Goal: Task Accomplishment & Management: Use online tool/utility

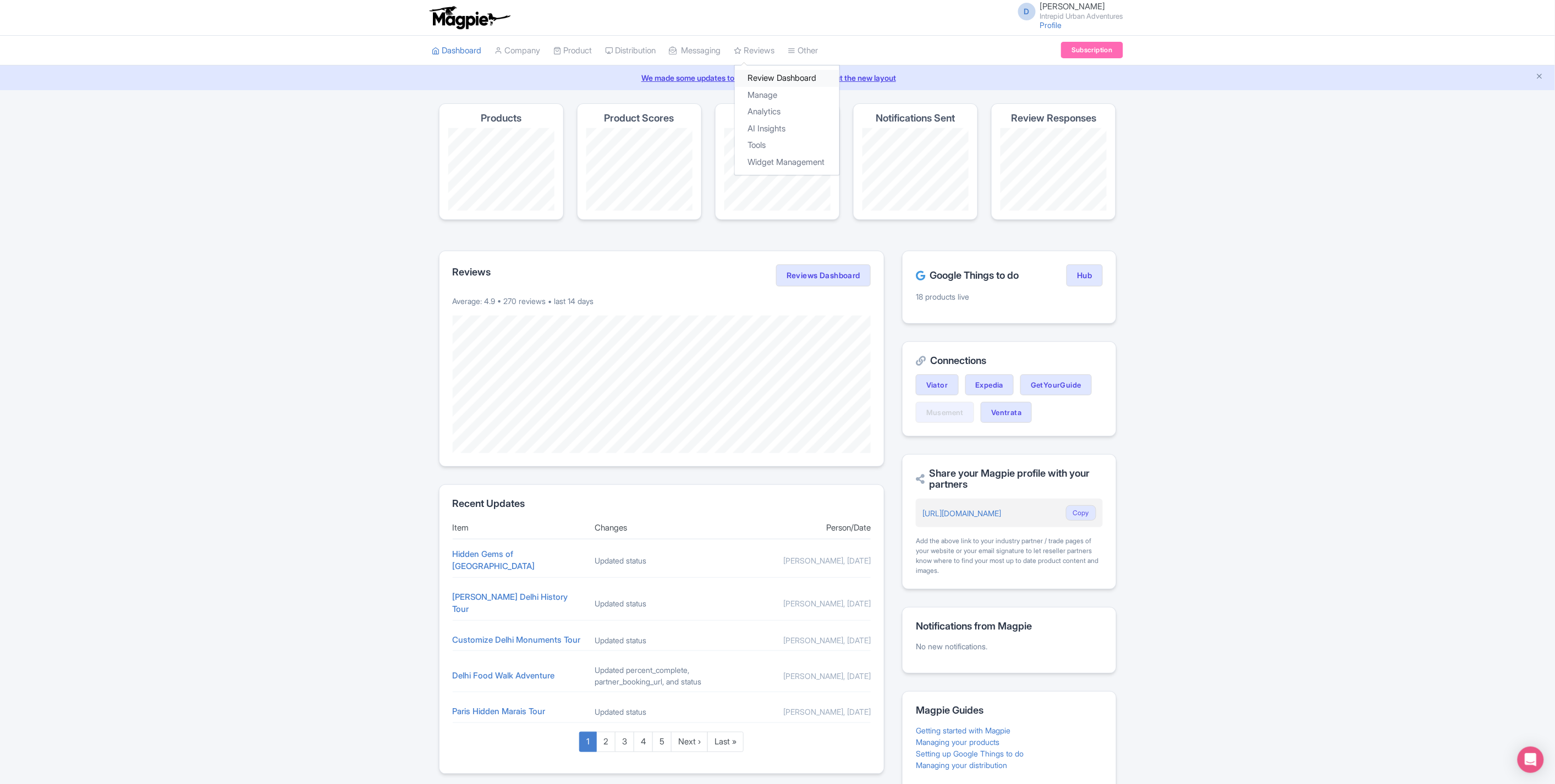
click at [766, 79] on link "Review Dashboard" at bounding box center [787, 78] width 104 height 17
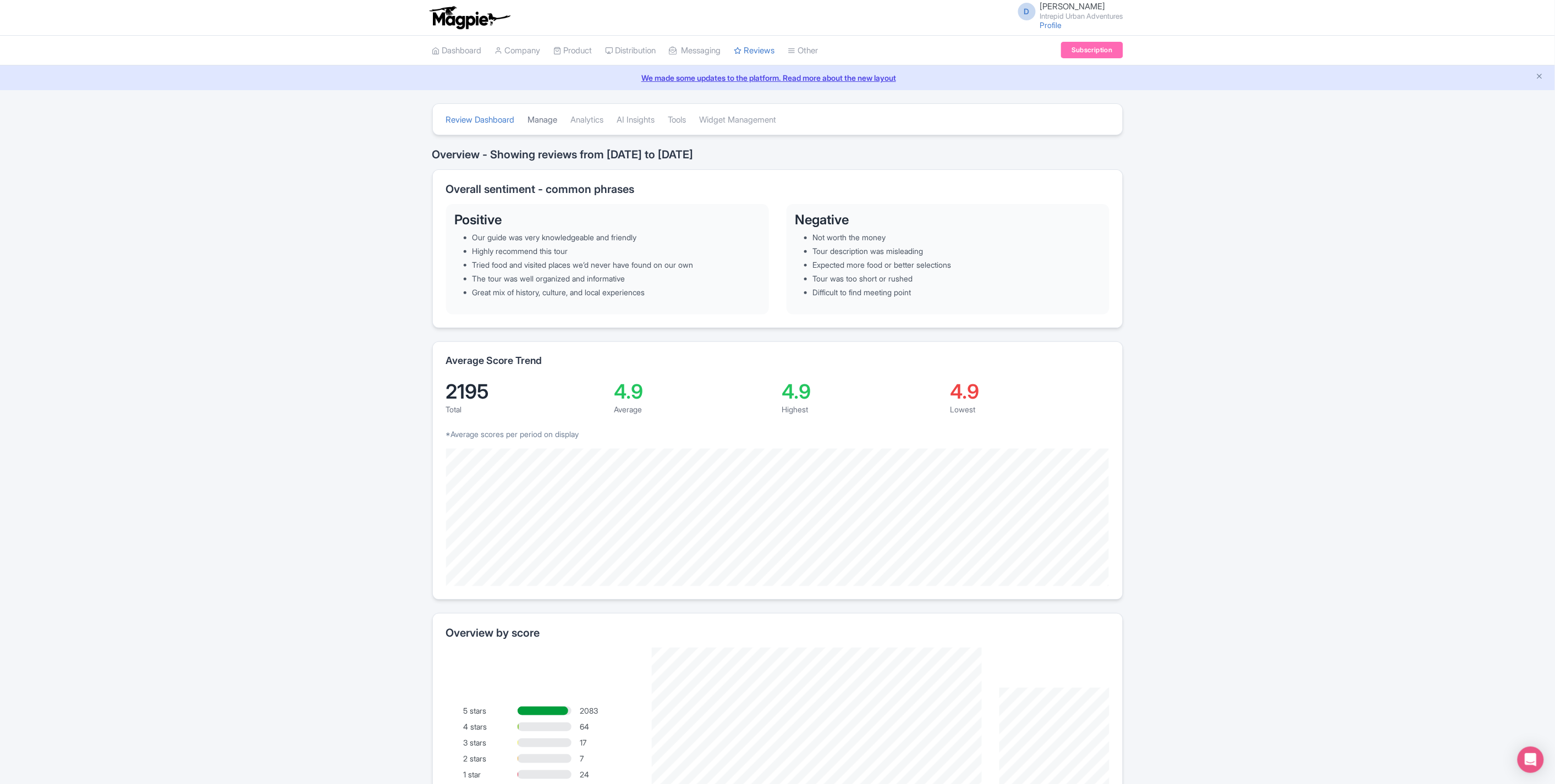
click at [557, 121] on link "Manage" at bounding box center [543, 120] width 30 height 31
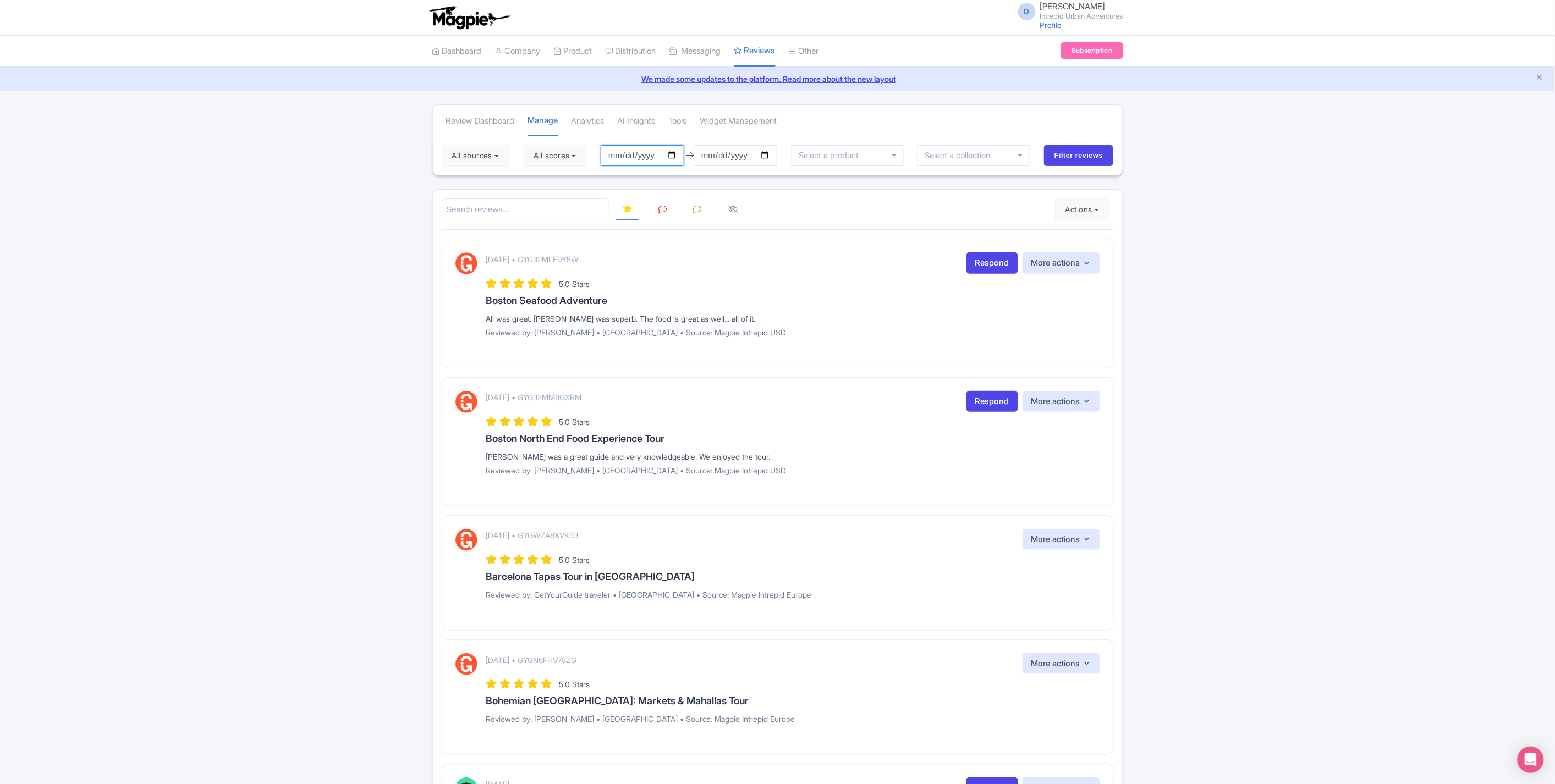
click at [676, 153] on input "2025-07-07" at bounding box center [642, 155] width 84 height 21
type input "2025-10-01"
click at [957, 160] on input "select-one" at bounding box center [961, 156] width 73 height 10
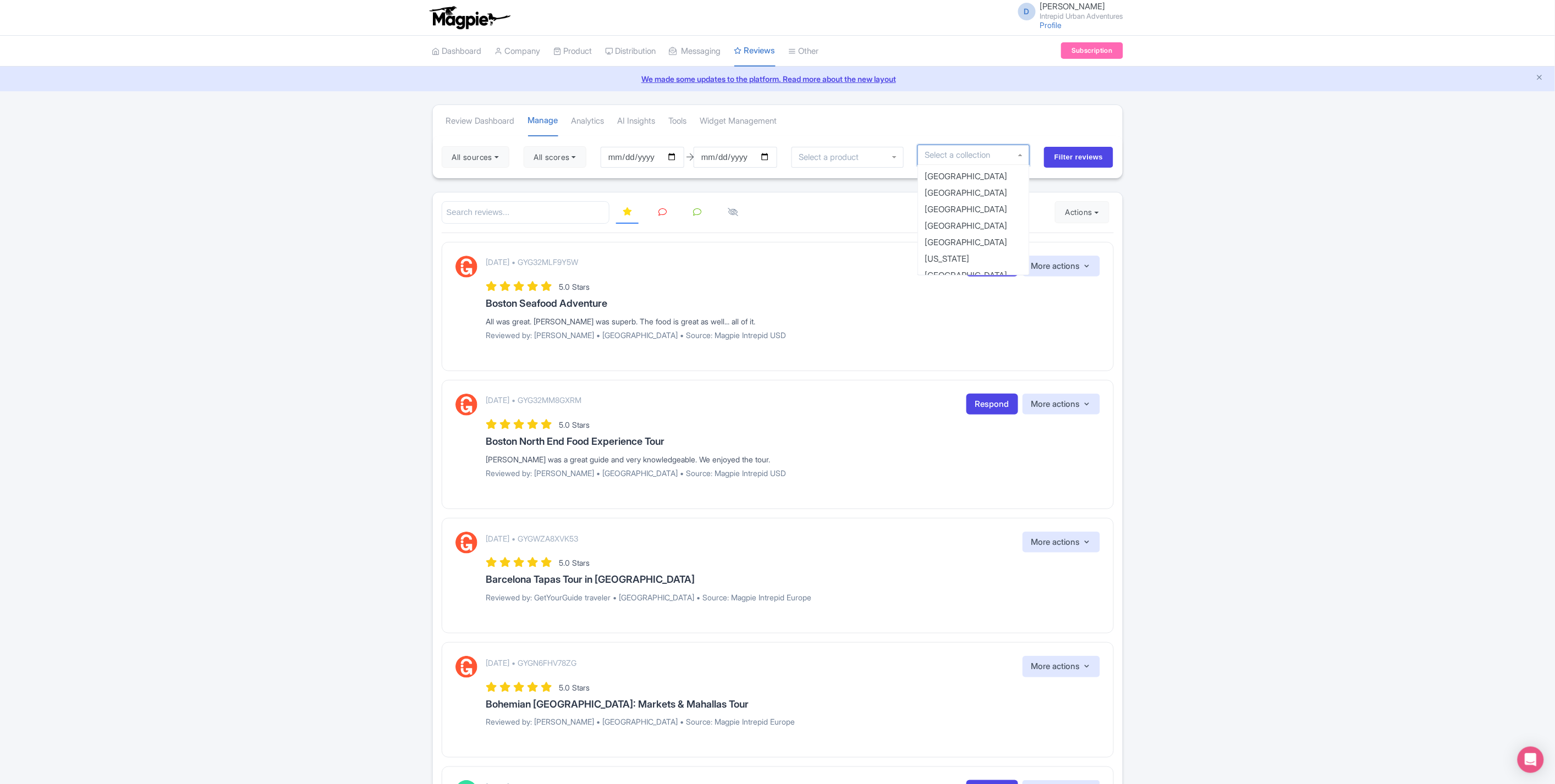
scroll to position [598, 0]
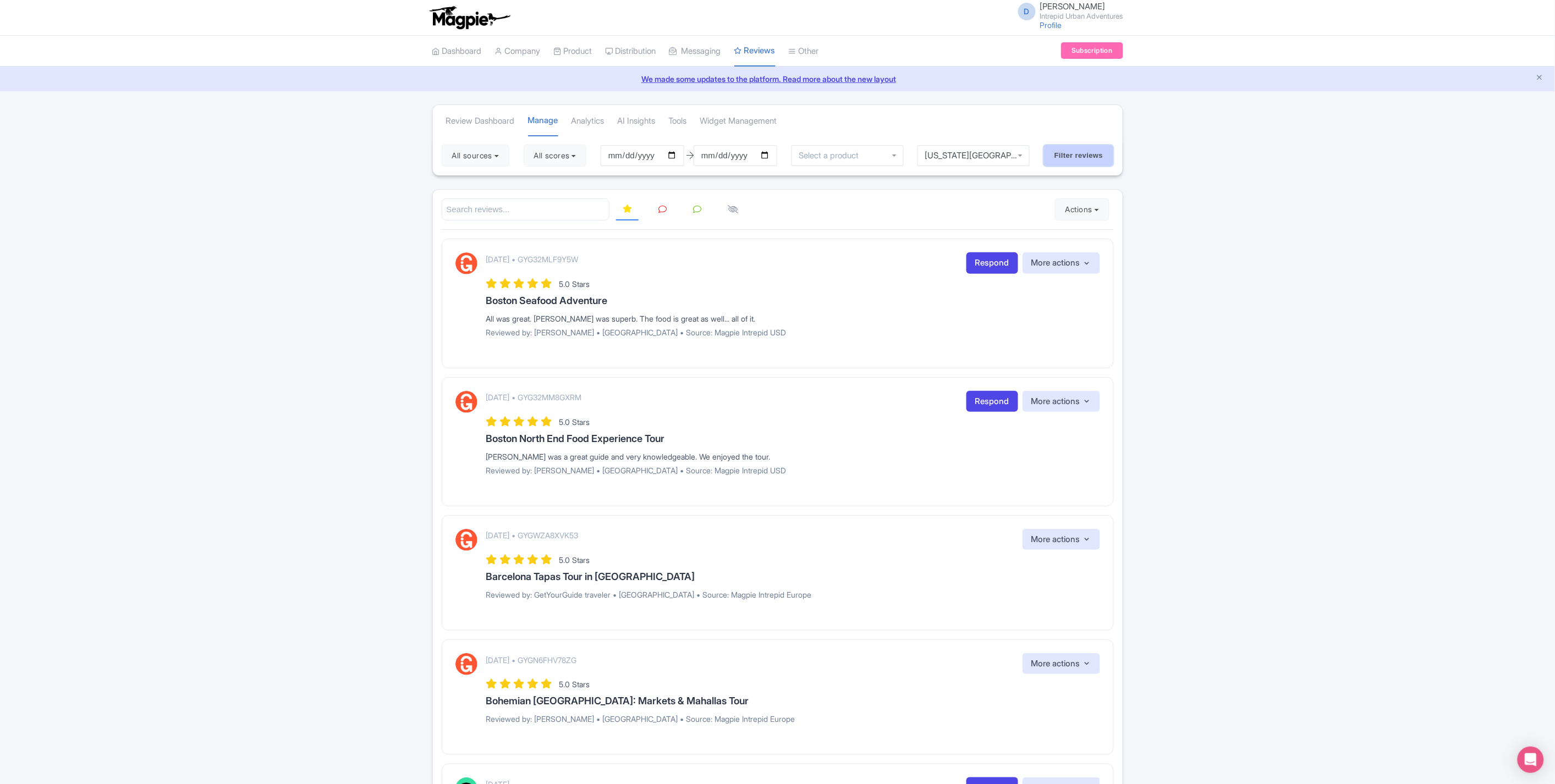
click at [1065, 160] on input "Filter reviews" at bounding box center [1078, 155] width 70 height 21
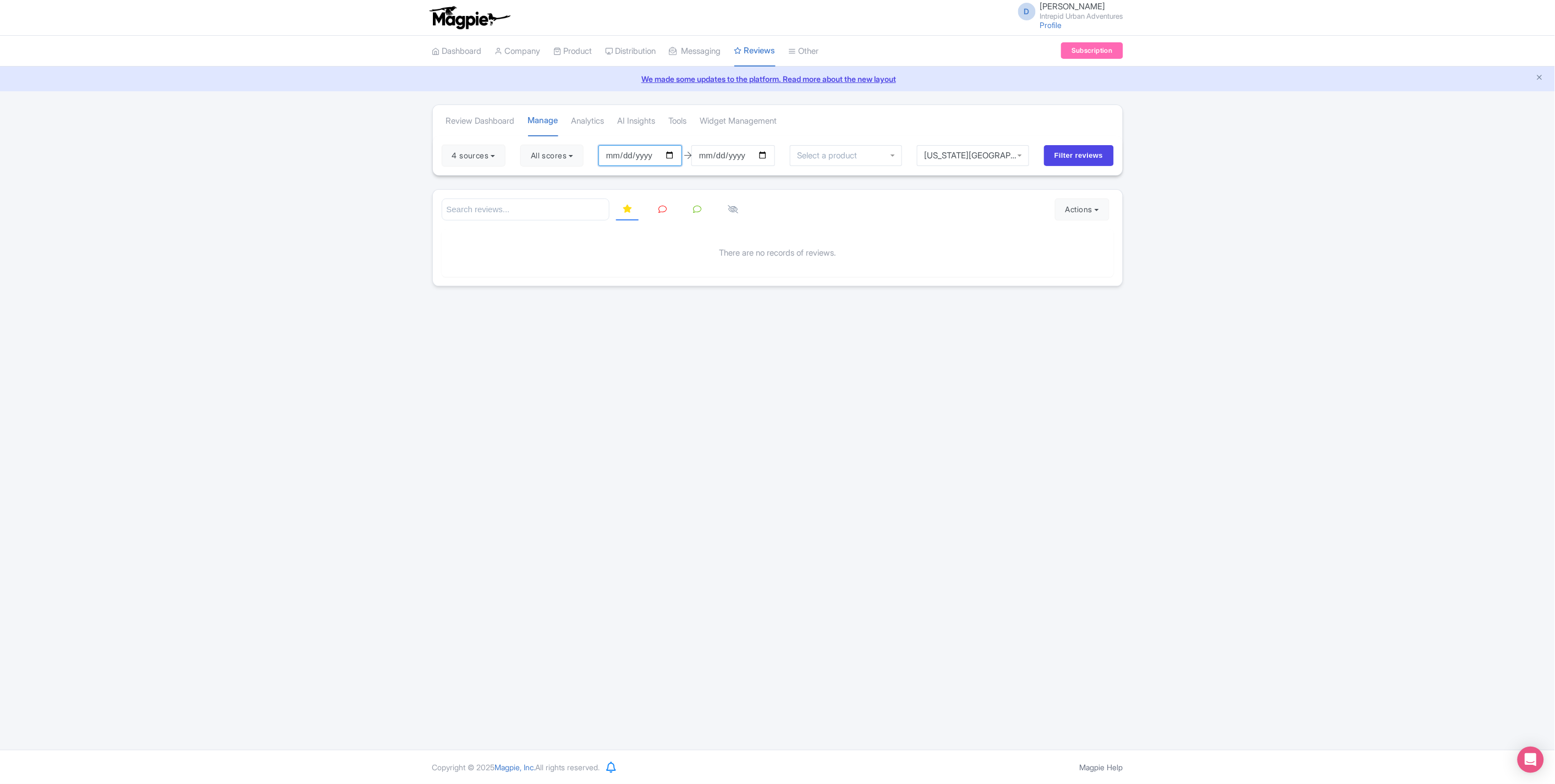
click at [671, 156] on input "[DATE]" at bounding box center [640, 155] width 84 height 21
type input "[DATE]"
click at [1050, 156] on input "Filter reviews" at bounding box center [1078, 155] width 70 height 21
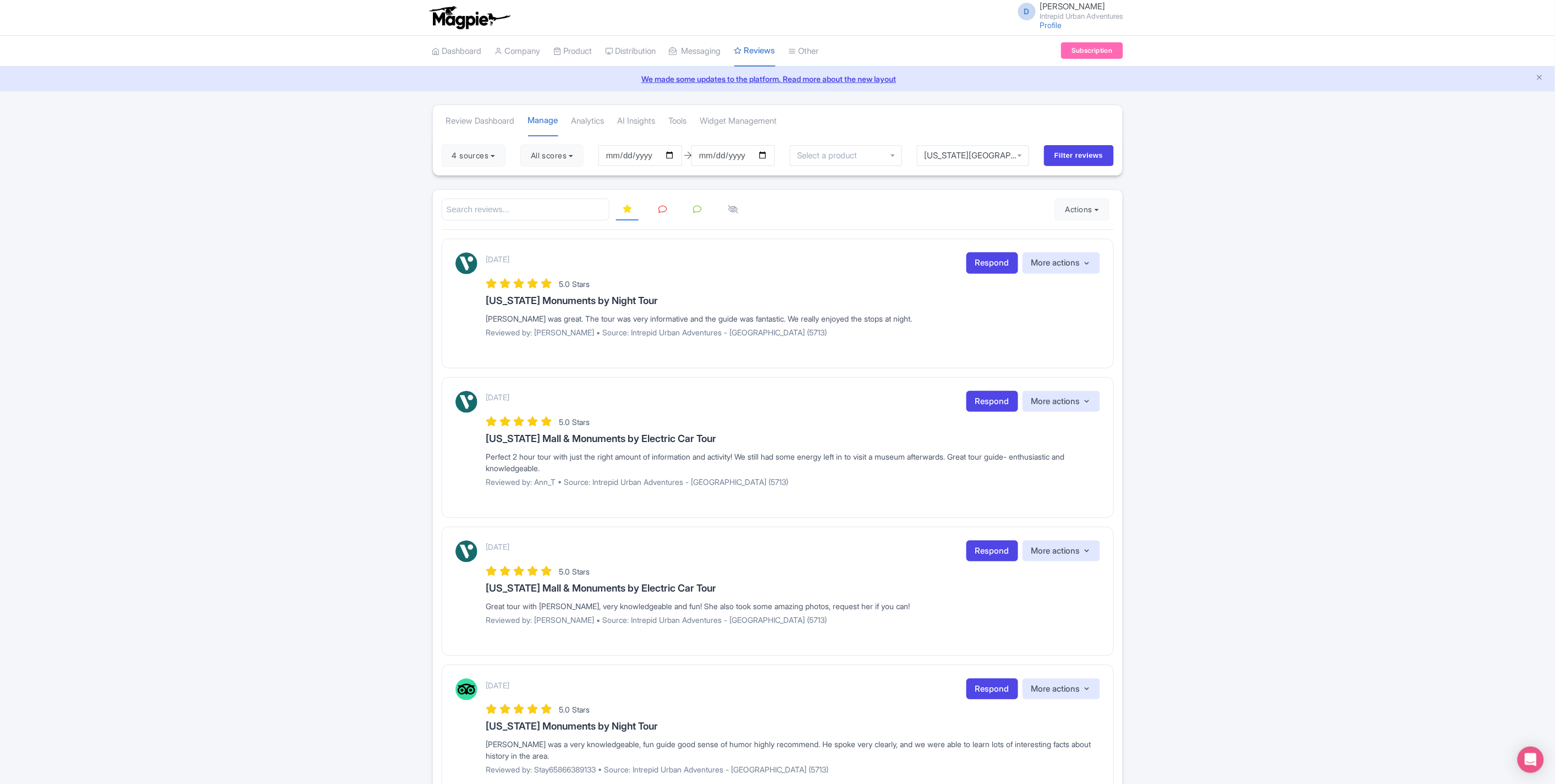
click at [567, 215] on input "search" at bounding box center [525, 209] width 169 height 23
click at [626, 211] on icon at bounding box center [627, 209] width 9 height 8
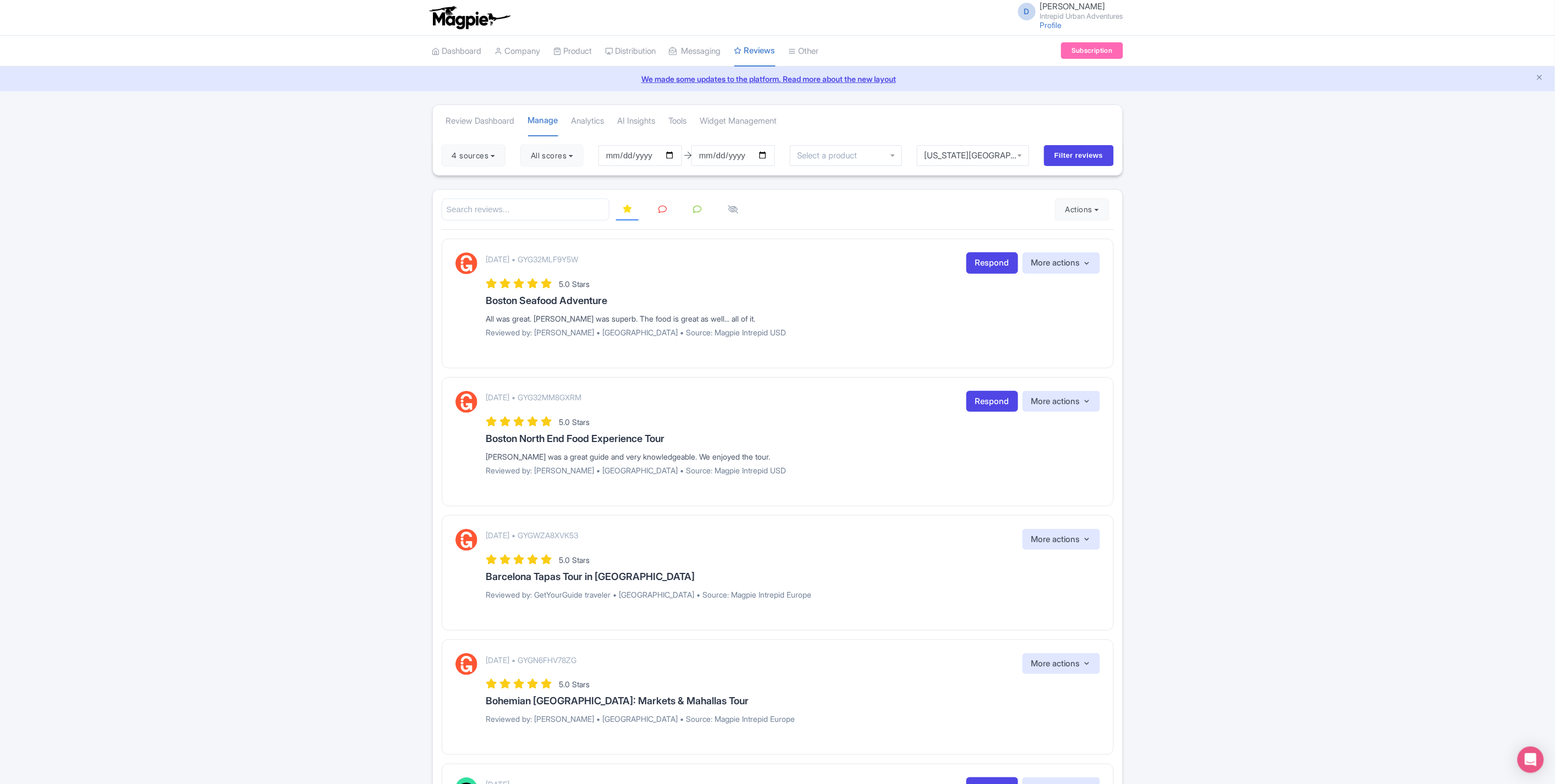
click at [630, 212] on icon at bounding box center [627, 209] width 9 height 8
click at [506, 150] on button "4 sources" at bounding box center [473, 156] width 64 height 22
click at [541, 152] on button "All scores" at bounding box center [552, 156] width 63 height 22
click at [499, 151] on button "4 sources" at bounding box center [473, 156] width 64 height 22
click at [548, 153] on button "All scores" at bounding box center [552, 156] width 63 height 22
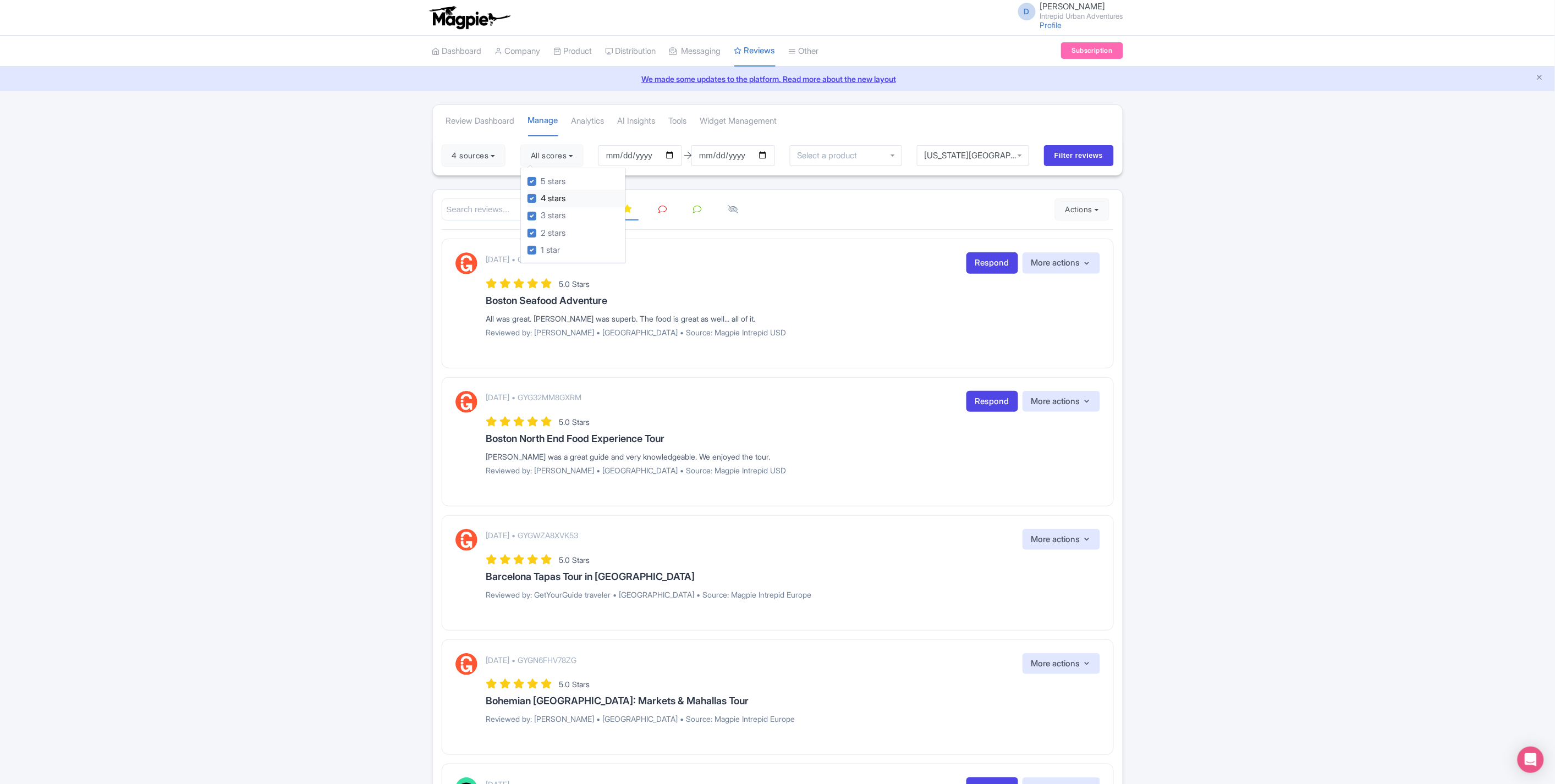
click at [534, 205] on div "4 stars" at bounding box center [575, 198] width 98 height 17
click at [541, 184] on label "5 stars" at bounding box center [553, 181] width 25 height 13
click at [541, 182] on input "5 stars" at bounding box center [544, 177] width 7 height 7
checkbox input "false"
click at [532, 193] on div "4 stars" at bounding box center [575, 198] width 98 height 17
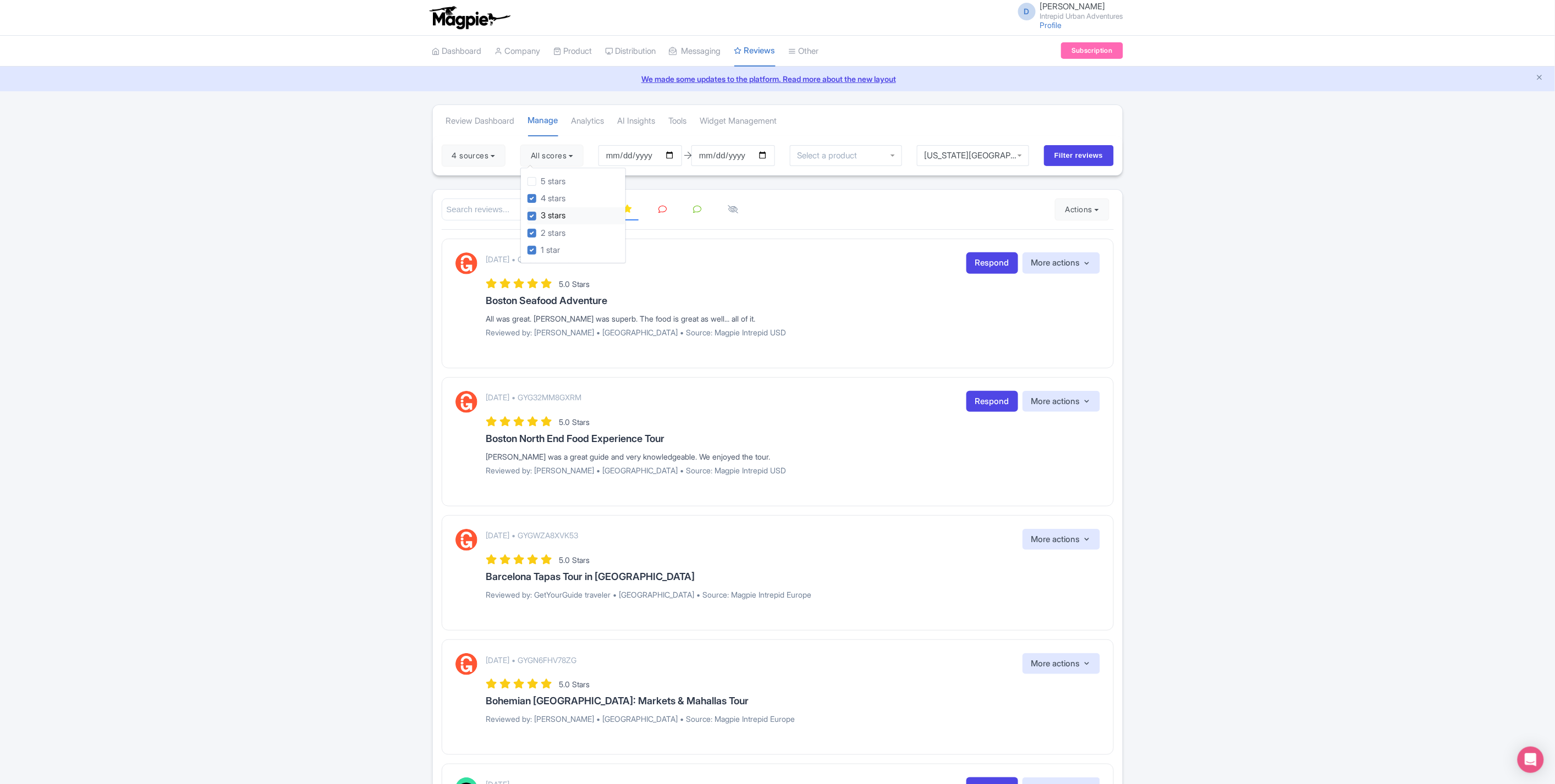
click at [541, 217] on label "3 stars" at bounding box center [553, 216] width 25 height 13
click at [541, 217] on input "3 stars" at bounding box center [544, 213] width 7 height 7
checkbox input "false"
click at [541, 198] on label "4 stars" at bounding box center [553, 198] width 25 height 13
click at [541, 198] on input "4 stars" at bounding box center [544, 195] width 7 height 7
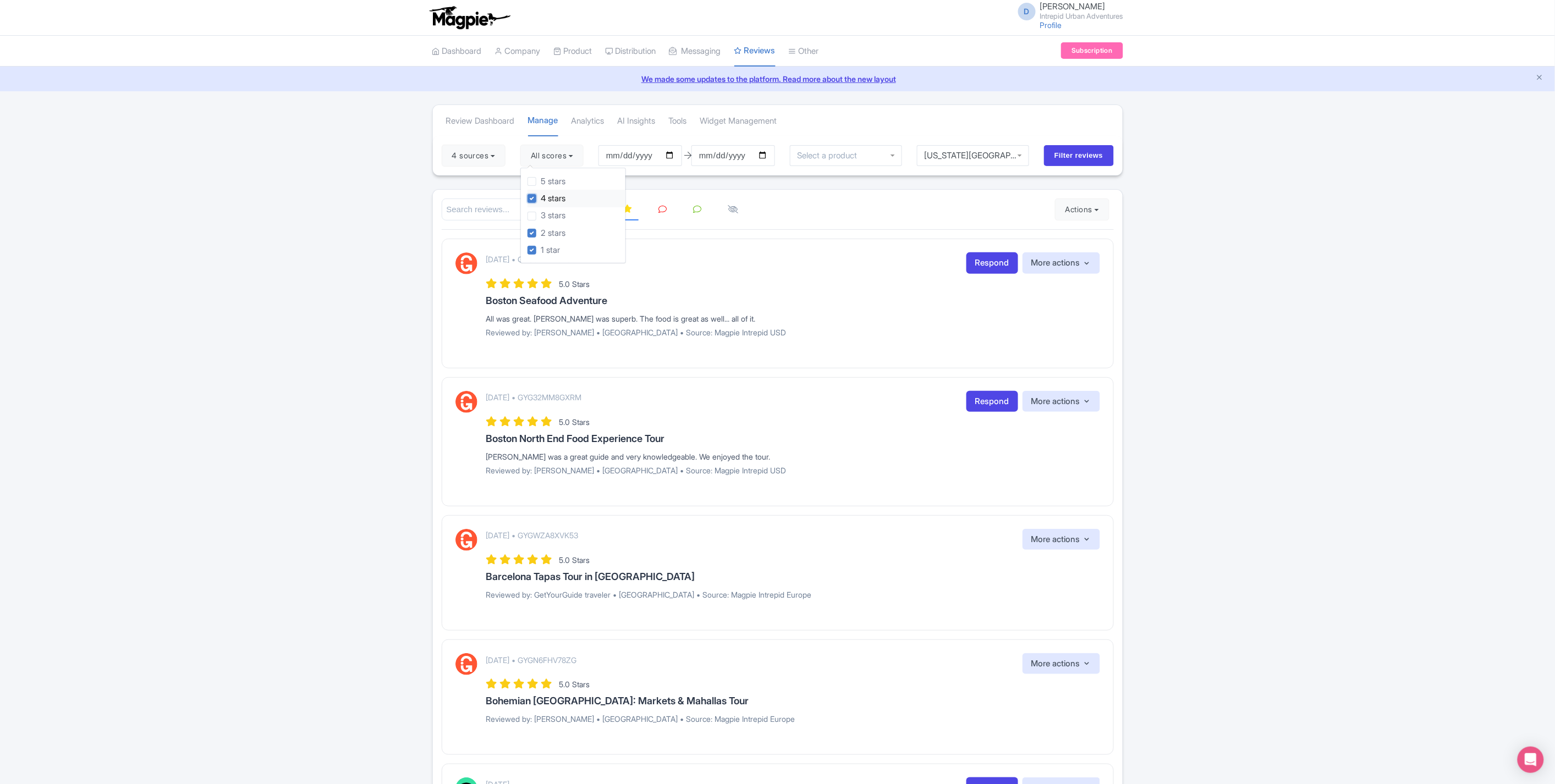
checkbox input "false"
click at [1062, 156] on input "Filter reviews" at bounding box center [1078, 155] width 70 height 21
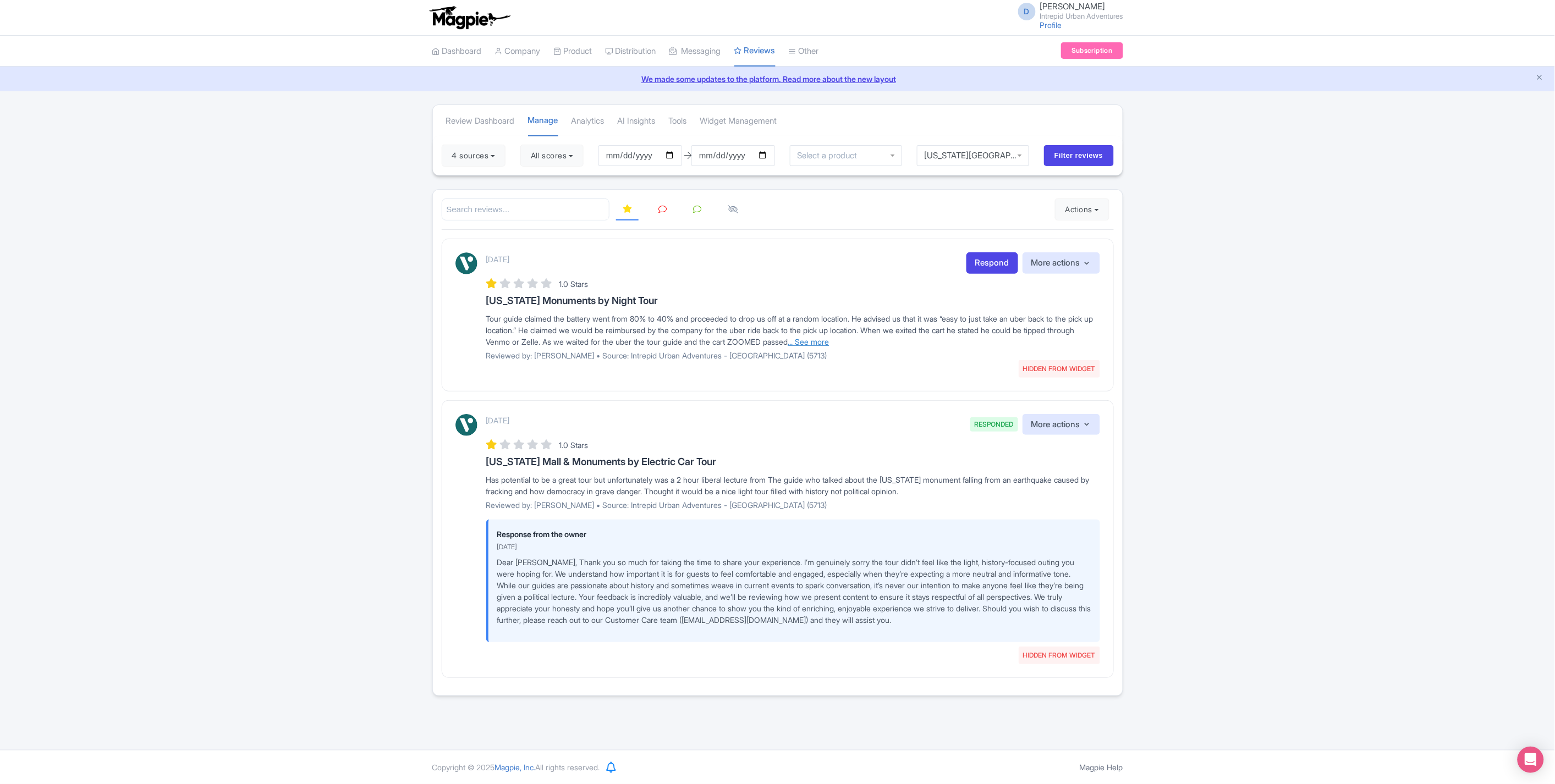
click at [830, 337] on link "... See more" at bounding box center [809, 341] width 41 height 9
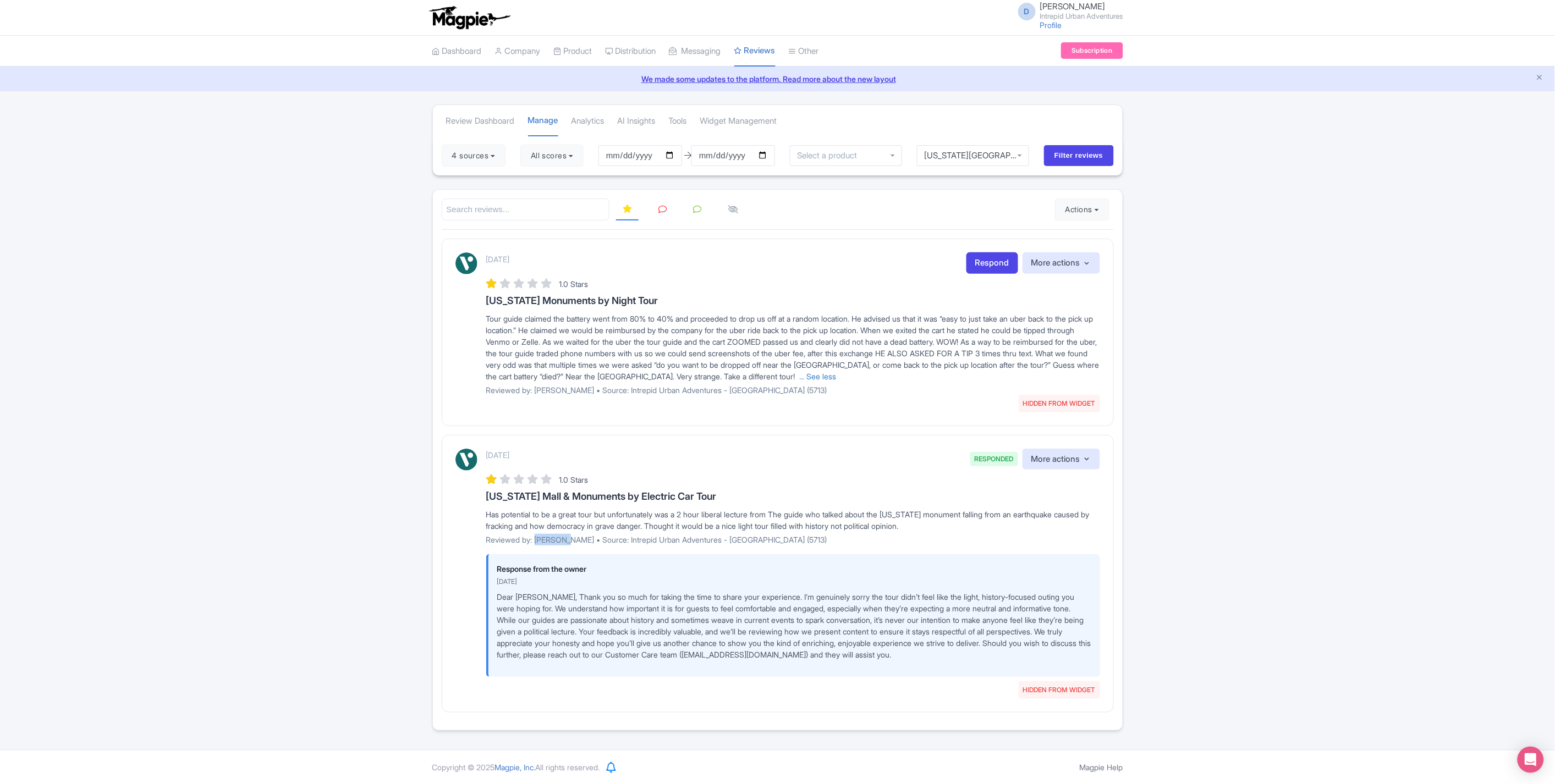
drag, startPoint x: 534, startPoint y: 541, endPoint x: 563, endPoint y: 541, distance: 29.0
click at [563, 541] on p "Reviewed by: [PERSON_NAME] • Source: Intrepid Urban Adventures - [GEOGRAPHIC_DA…" at bounding box center [792, 540] width 614 height 12
copy p "Holly_M"
click at [756, 537] on p "Reviewed by: [PERSON_NAME] • Source: Intrepid Urban Adventures - [GEOGRAPHIC_DA…" at bounding box center [792, 540] width 614 height 12
click at [837, 372] on link "... See less" at bounding box center [817, 375] width 36 height 9
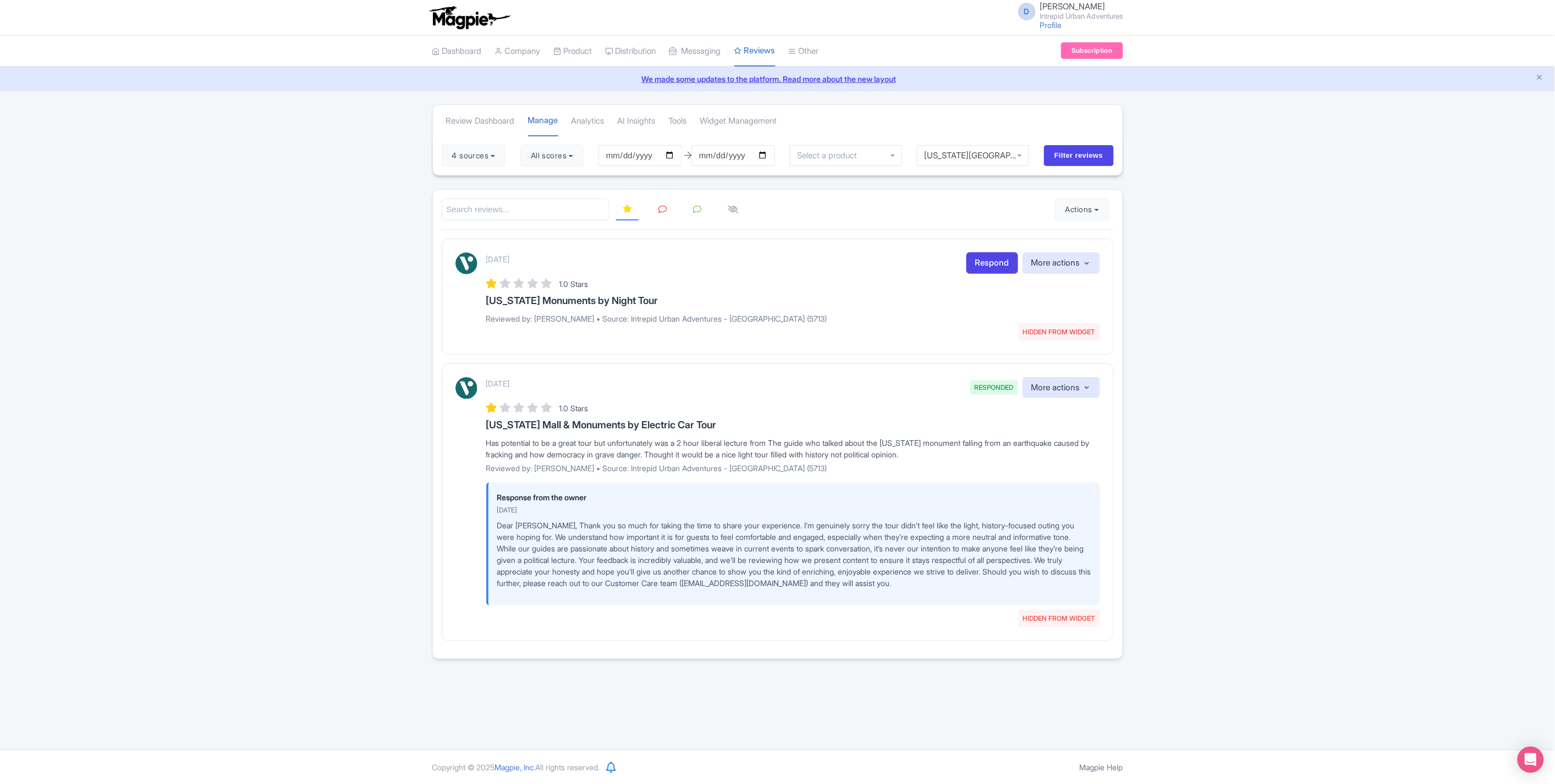
click at [774, 321] on p "Reviewed by: [PERSON_NAME] • Source: Intrepid Urban Adventures - [GEOGRAPHIC_DA…" at bounding box center [792, 319] width 614 height 12
